Goal: Task Accomplishment & Management: Use online tool/utility

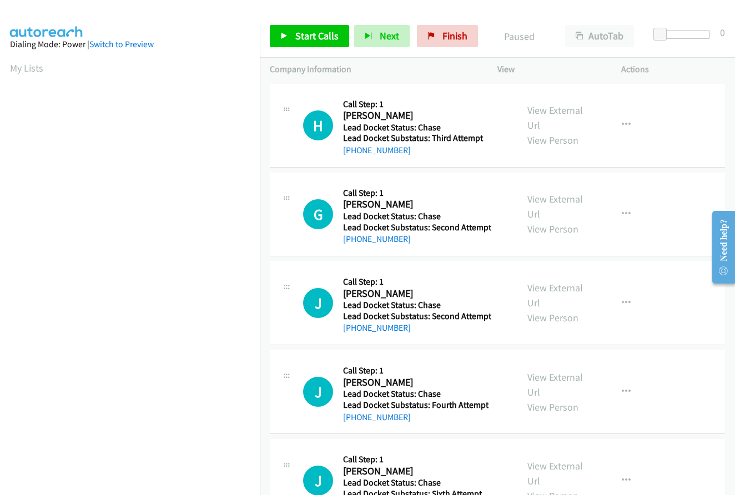
click at [174, 53] on aside "Dialing Mode: Power | Switch to Preview My Lists" at bounding box center [130, 330] width 260 height 614
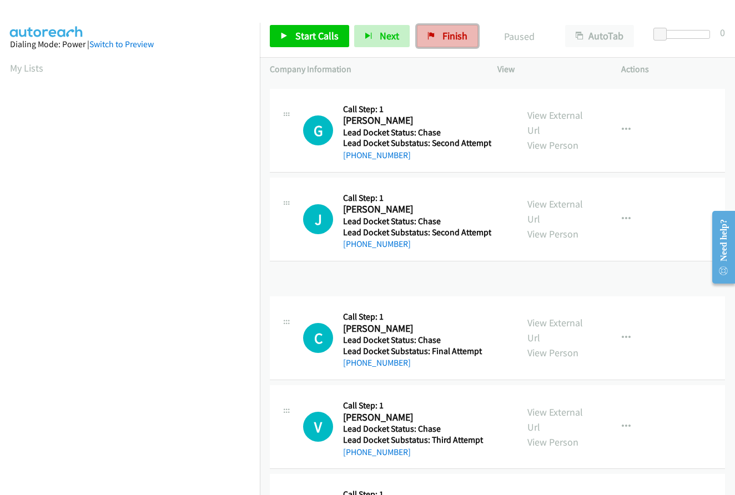
click at [452, 42] on link "Finish" at bounding box center [447, 36] width 61 height 22
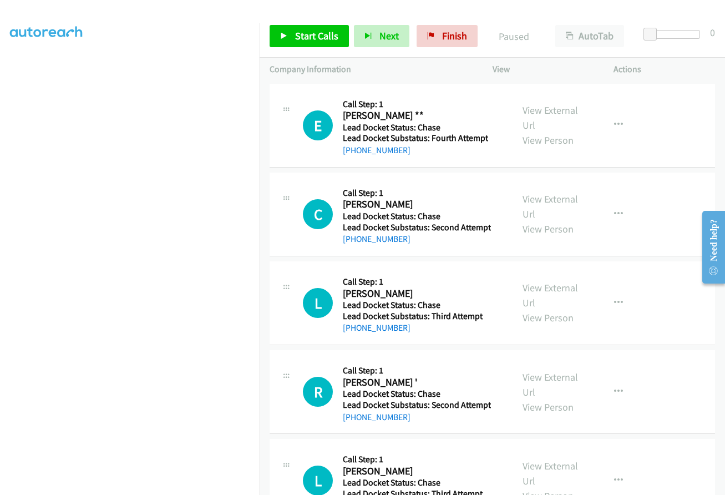
scroll to position [127, 0]
